Goal: Contribute content

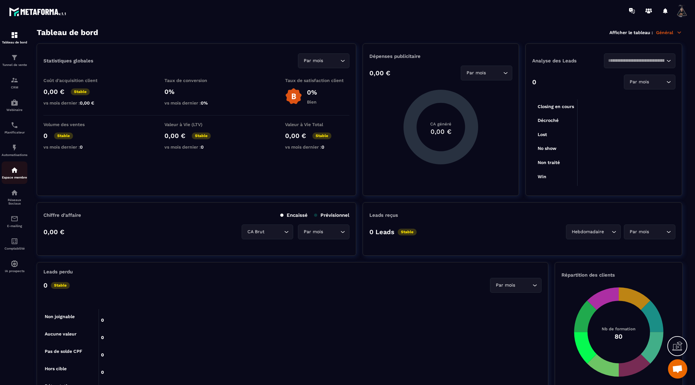
click at [15, 174] on img at bounding box center [15, 170] width 8 height 8
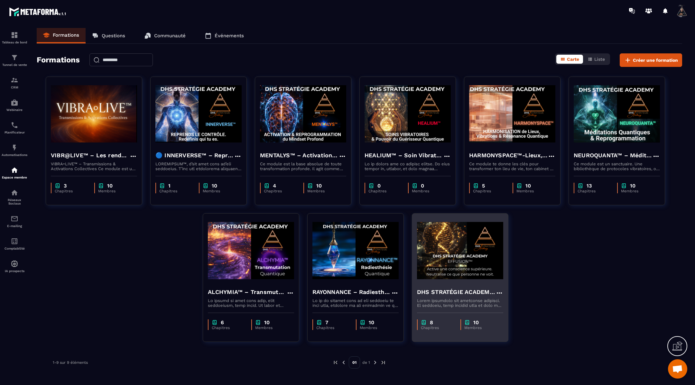
click at [450, 255] on img at bounding box center [460, 250] width 86 height 64
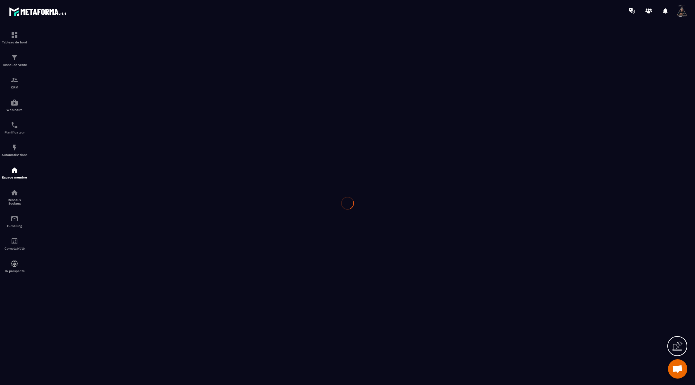
click at [450, 255] on div at bounding box center [347, 204] width 695 height 364
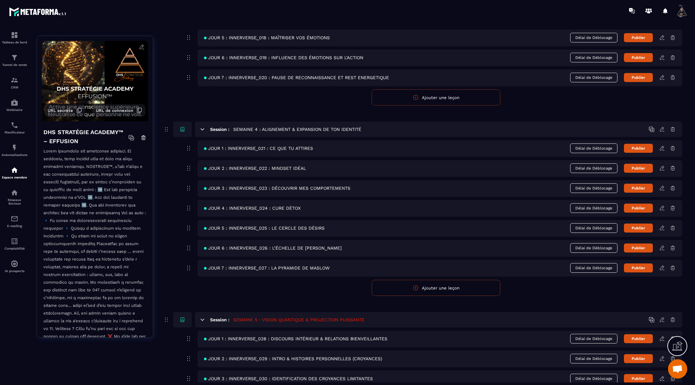
scroll to position [595, 0]
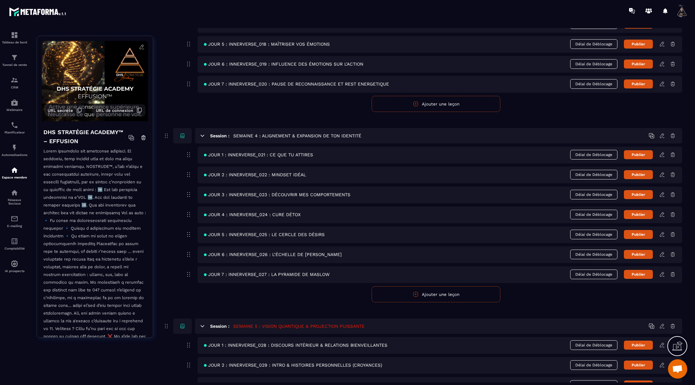
click at [661, 172] on icon at bounding box center [662, 175] width 6 height 6
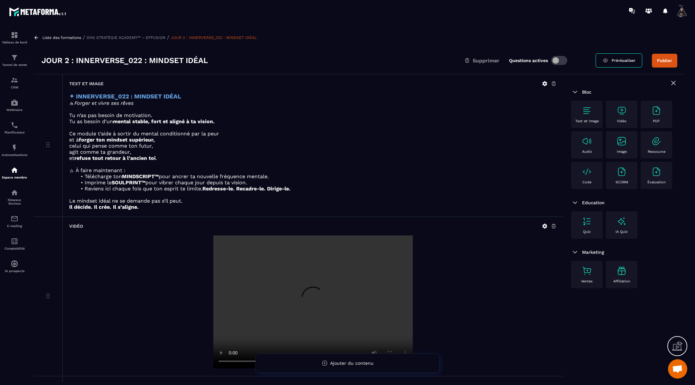
click at [545, 224] on icon at bounding box center [544, 226] width 5 height 5
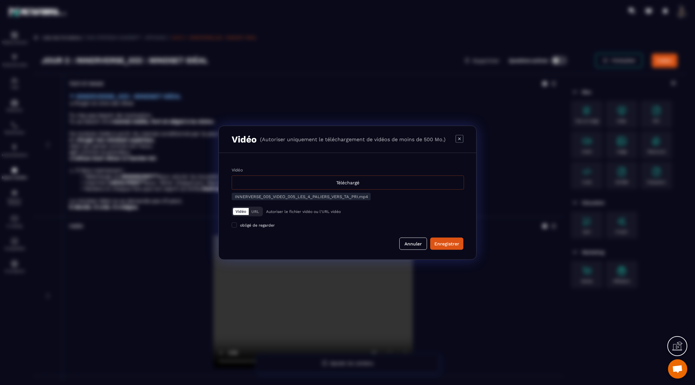
click at [401, 183] on div "Téléchargé" at bounding box center [348, 182] width 232 height 14
click at [0, 0] on input "Vidéo Téléchargé" at bounding box center [0, 0] width 0 height 0
click at [448, 244] on div "Enregistrer" at bounding box center [446, 243] width 25 height 6
